Goal: Task Accomplishment & Management: Manage account settings

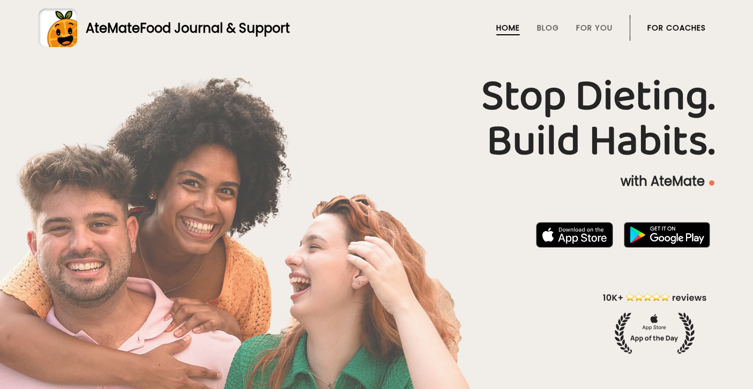
click at [679, 36] on li "For Coaches" at bounding box center [676, 28] width 58 height 26
click at [685, 21] on li "For Coaches" at bounding box center [676, 28] width 58 height 26
click at [686, 24] on link "For Coaches" at bounding box center [676, 28] width 58 height 9
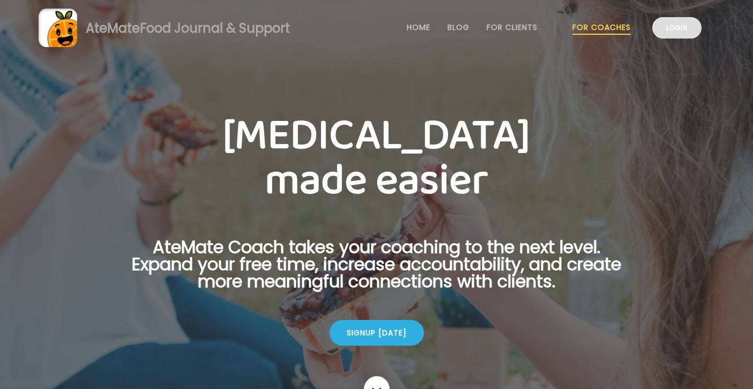
click at [669, 22] on link "Login" at bounding box center [676, 27] width 49 height 21
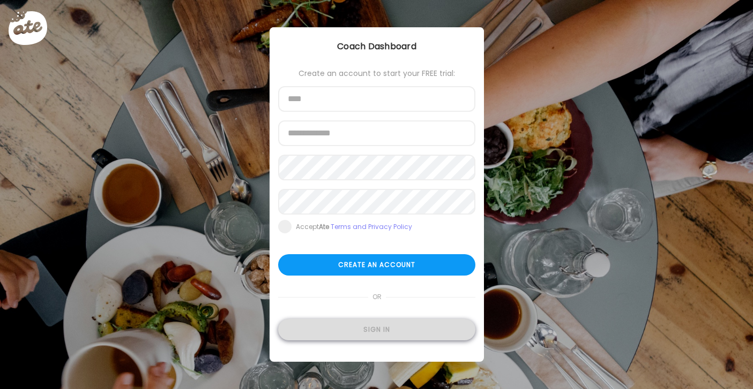
click at [407, 322] on div "Sign in" at bounding box center [376, 329] width 197 height 21
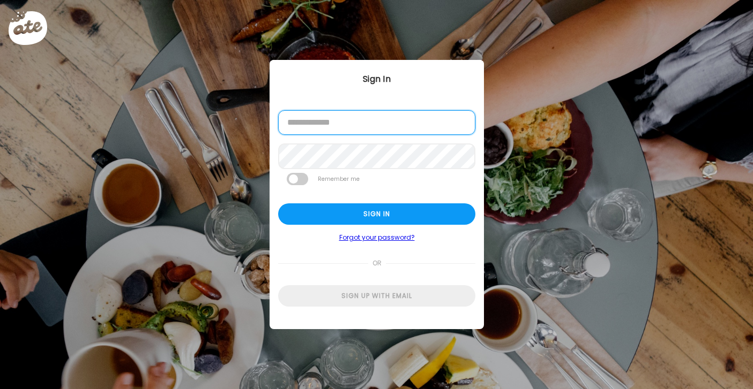
click at [365, 126] on input "email" at bounding box center [376, 122] width 197 height 25
type input "**********"
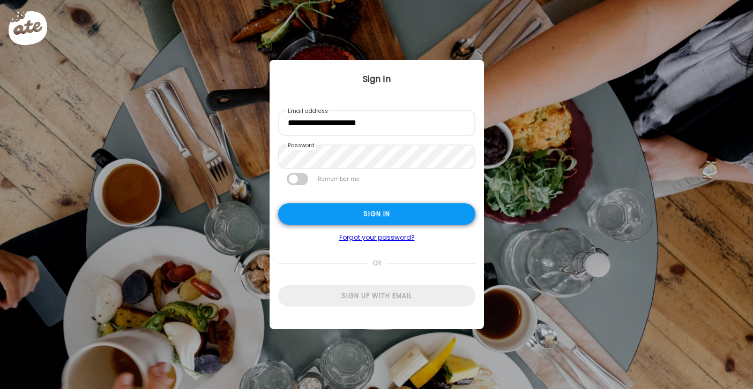
click at [409, 217] on div "Sign in" at bounding box center [376, 214] width 197 height 21
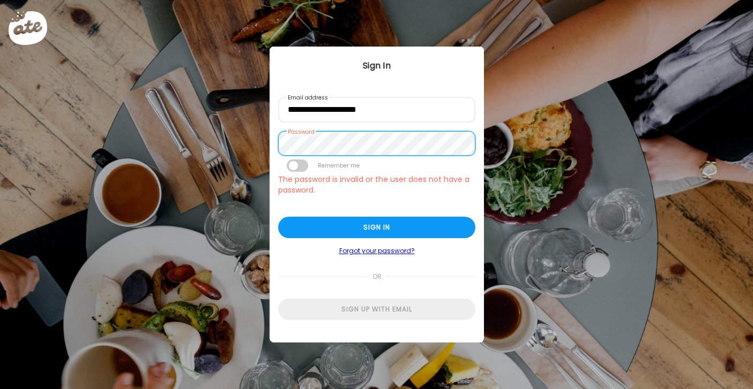
click at [212, 123] on div "Ate Coach Dashboard Wahoo! It’s official Take a moment to set up your Coach Pro…" at bounding box center [376, 194] width 753 height 389
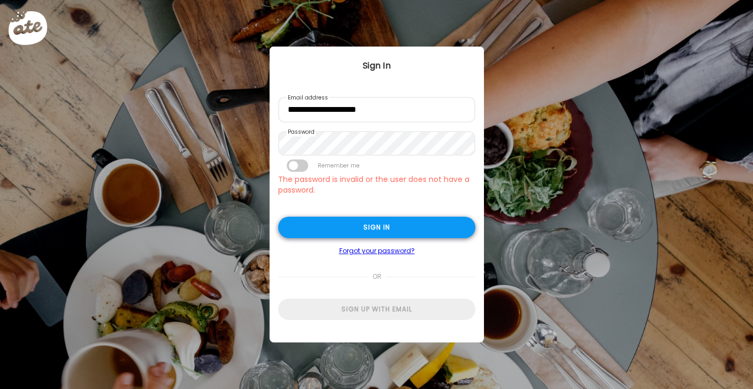
click at [360, 232] on div "Sign in" at bounding box center [376, 227] width 197 height 21
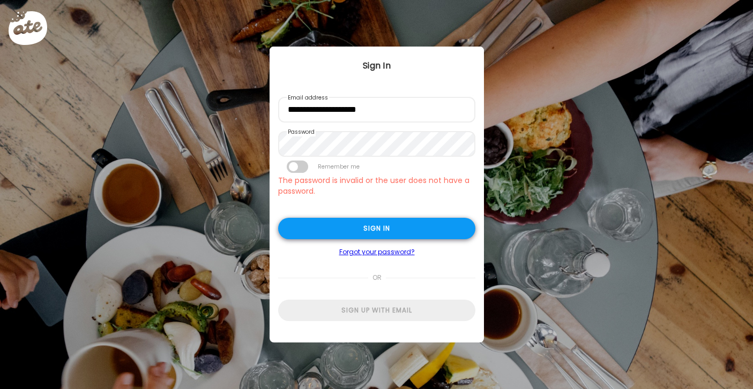
type input "**********"
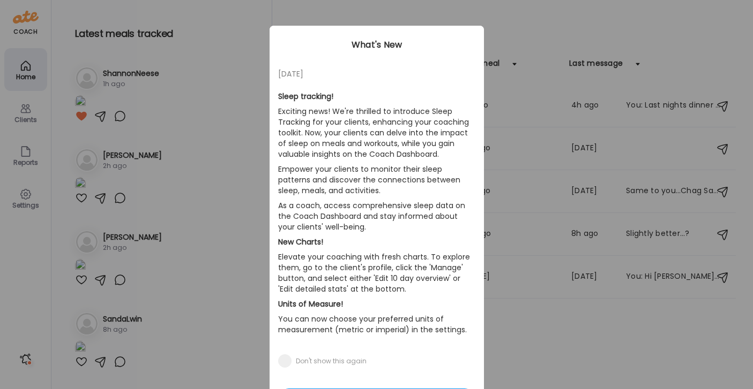
click at [572, 298] on div "Ate Coach Dashboard Wahoo! It’s official Take a moment to set up your Coach Pro…" at bounding box center [376, 194] width 753 height 389
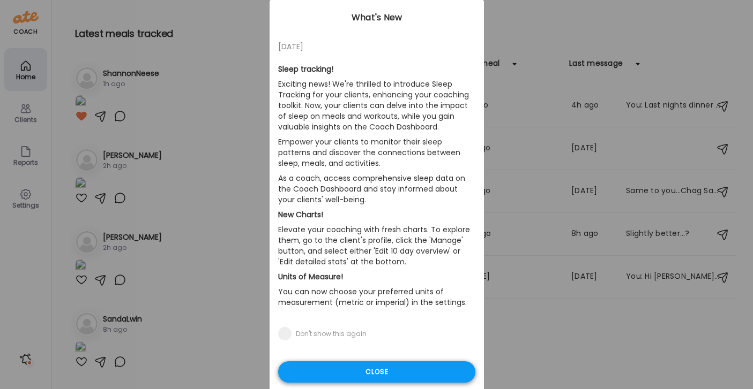
scroll to position [68, 0]
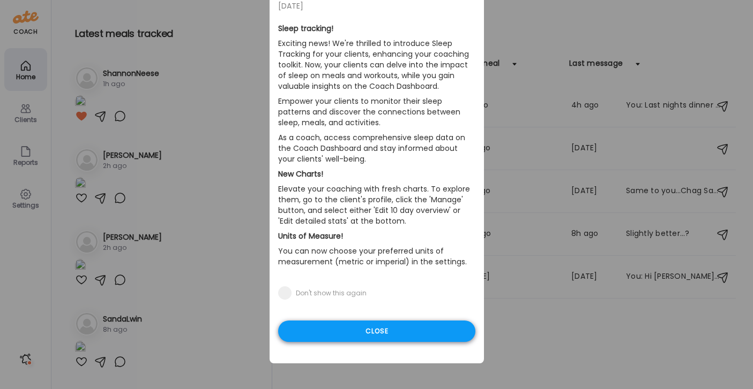
click at [382, 337] on div "Close" at bounding box center [376, 331] width 197 height 21
